Goal: Transaction & Acquisition: Obtain resource

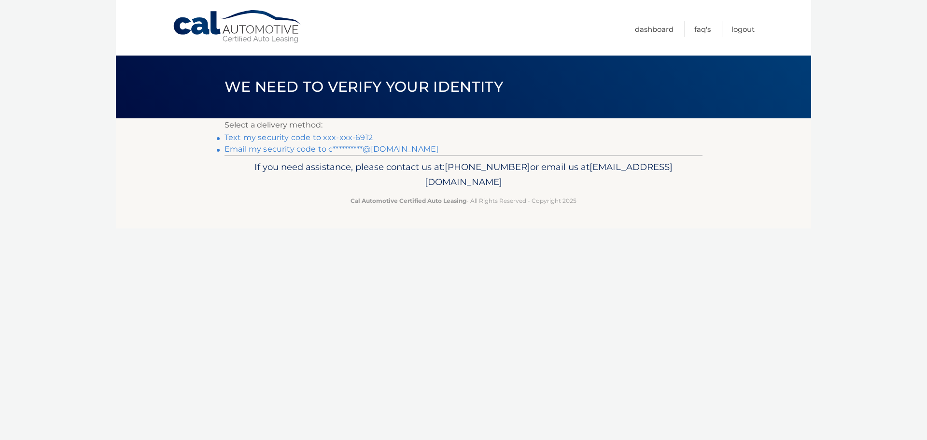
click at [345, 136] on link "Text my security code to xxx-xxx-6912" at bounding box center [299, 137] width 148 height 9
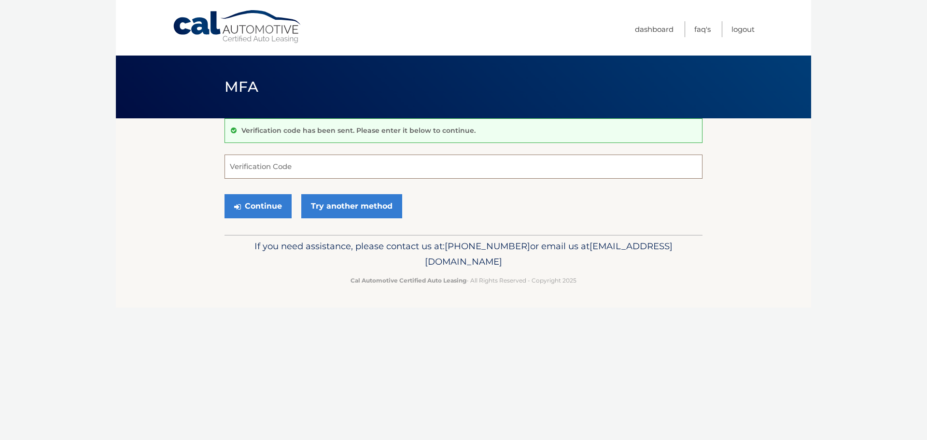
click at [338, 169] on input "Verification Code" at bounding box center [464, 167] width 478 height 24
type input "070769"
click at [246, 199] on button "Continue" at bounding box center [258, 206] width 67 height 24
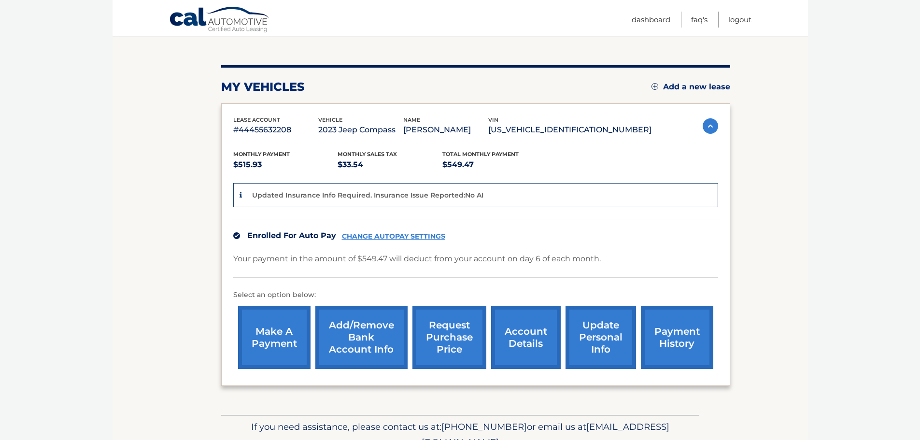
scroll to position [145, 0]
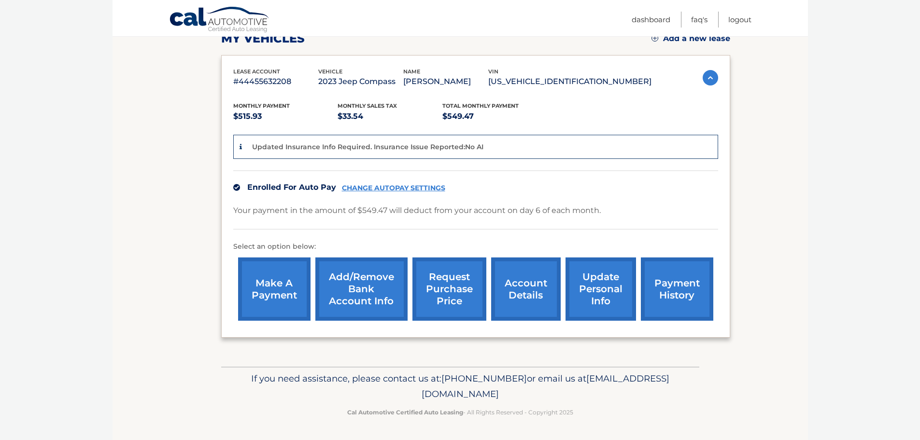
click at [528, 290] on link "account details" at bounding box center [526, 288] width 70 height 63
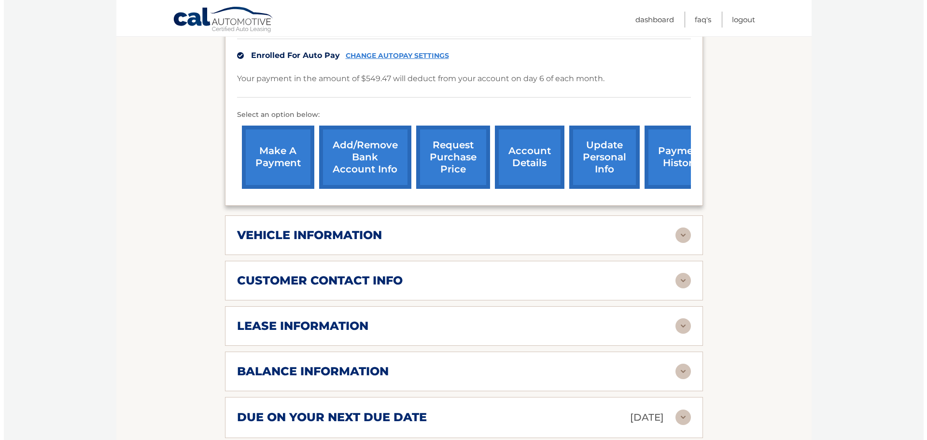
scroll to position [338, 0]
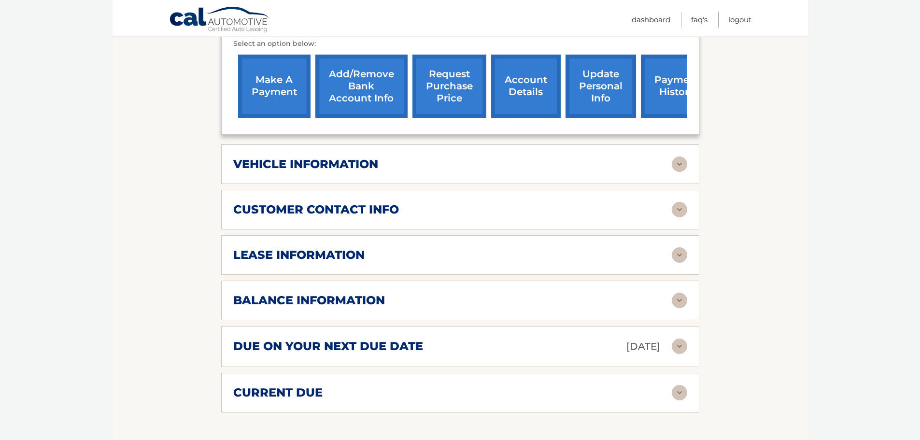
click at [681, 293] on img at bounding box center [679, 300] width 15 height 15
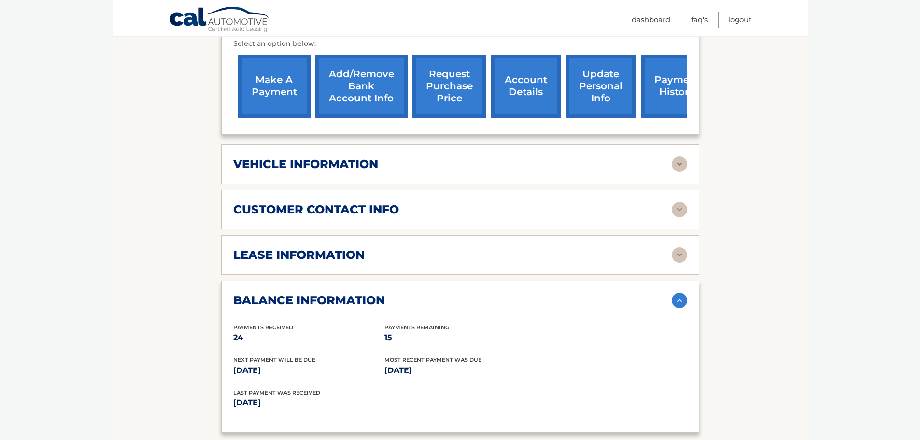
click at [682, 293] on img at bounding box center [679, 300] width 15 height 15
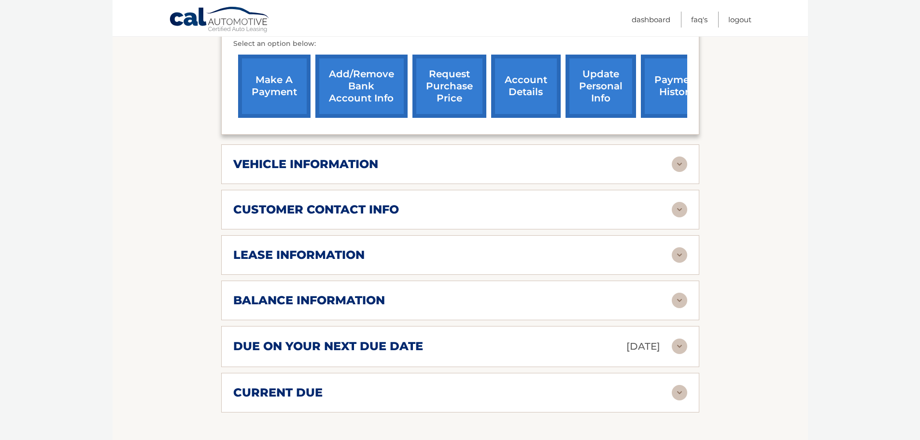
click at [468, 88] on link "request purchase price" at bounding box center [450, 86] width 74 height 63
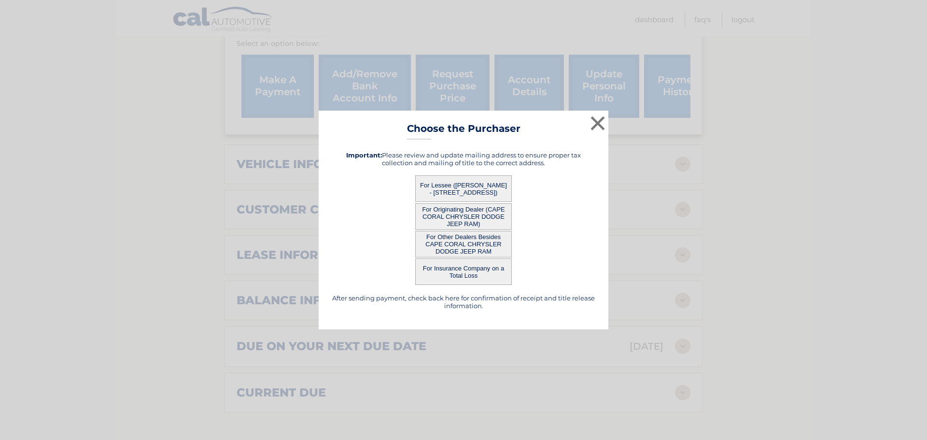
click at [470, 187] on button "For Lessee ([PERSON_NAME] - [STREET_ADDRESS])" at bounding box center [463, 188] width 97 height 27
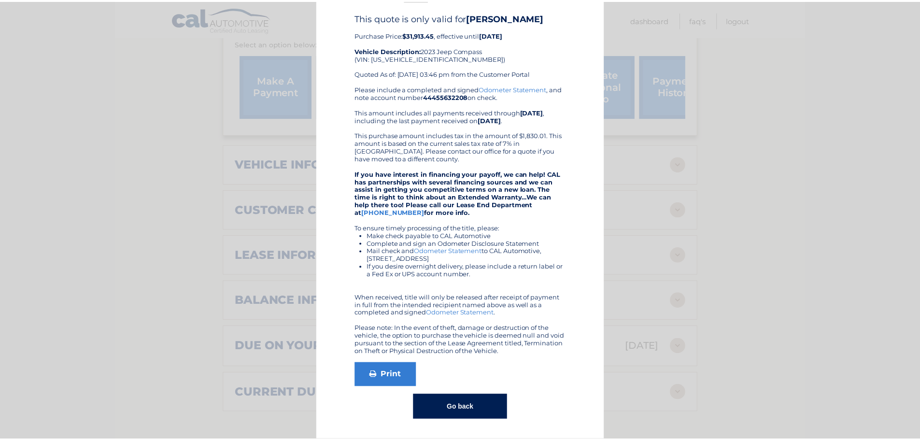
scroll to position [0, 0]
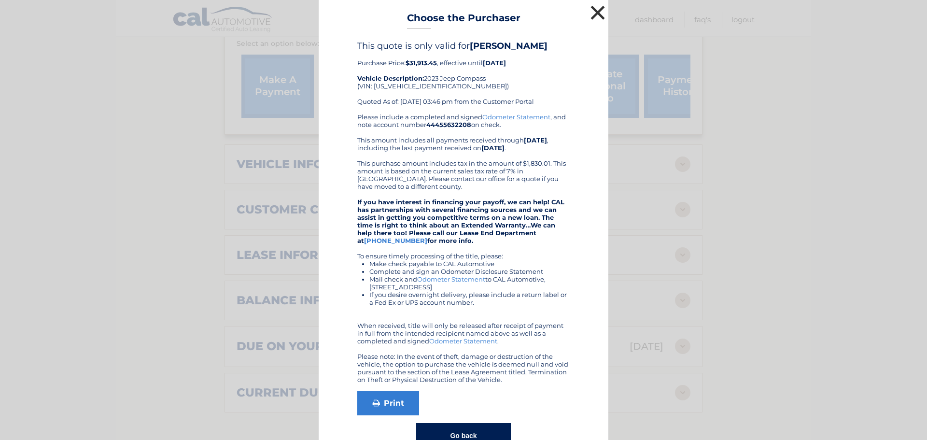
click at [588, 9] on button "×" at bounding box center [597, 12] width 19 height 19
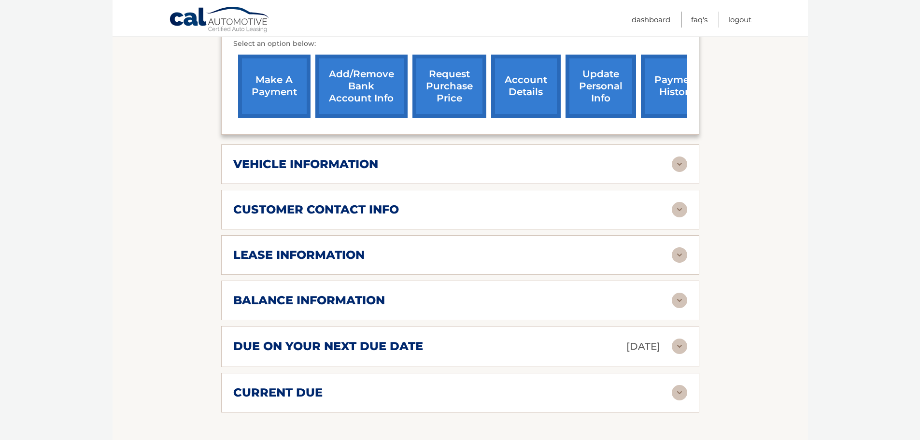
click at [436, 83] on link "request purchase price" at bounding box center [450, 86] width 74 height 63
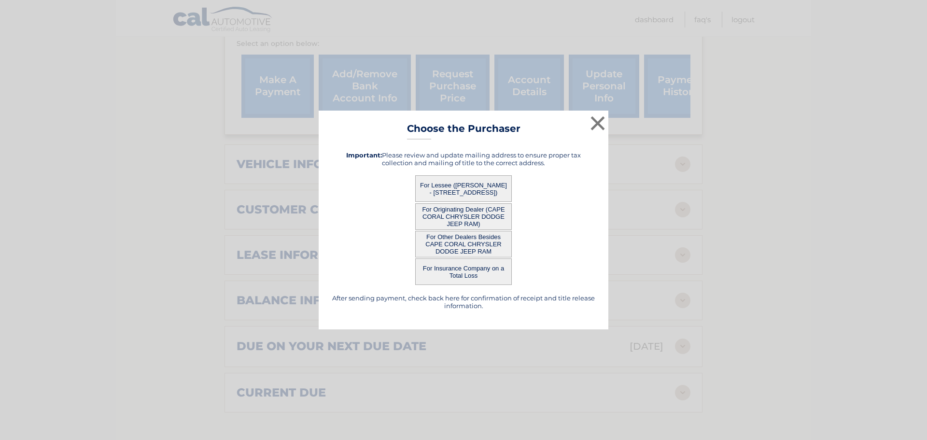
click at [454, 212] on button "For Originating Dealer (CAPE CORAL CHRYSLER DODGE JEEP RAM)" at bounding box center [463, 216] width 97 height 27
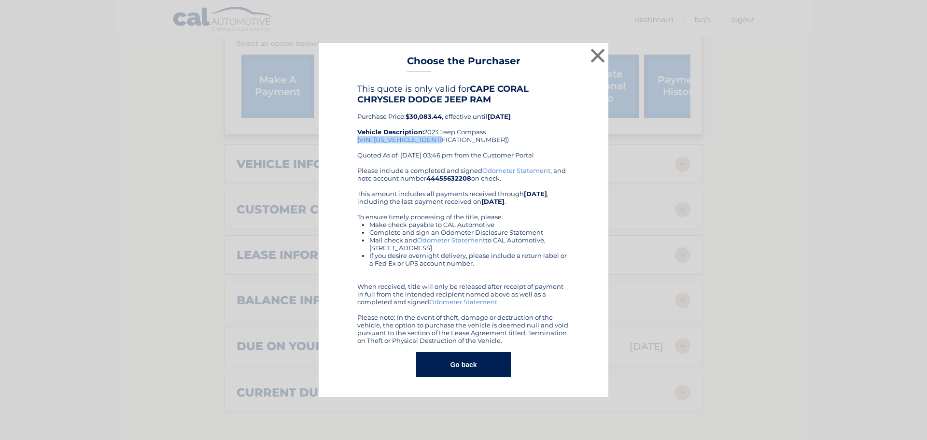
drag, startPoint x: 447, startPoint y: 140, endPoint x: 356, endPoint y: 142, distance: 90.9
click at [356, 142] on div "This quote is only valid for CAPE CORAL CHRYSLER DODGE JEEP RAM Purchase Price:…" at bounding box center [464, 231] width 266 height 294
copy div "(VIN: 3C4NJDDN5PT542207)"
click at [596, 55] on button "×" at bounding box center [597, 55] width 19 height 19
